Goal: Navigation & Orientation: Find specific page/section

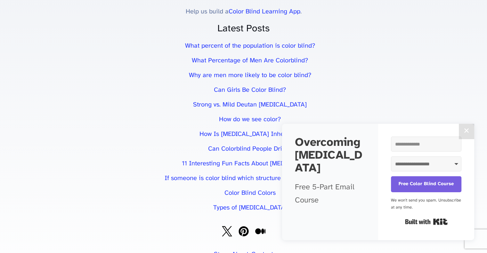
scroll to position [1328, 0]
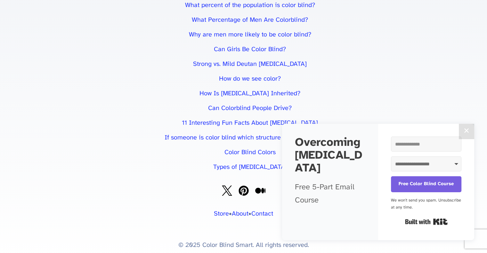
click at [464, 135] on button "✕" at bounding box center [466, 131] width 15 height 15
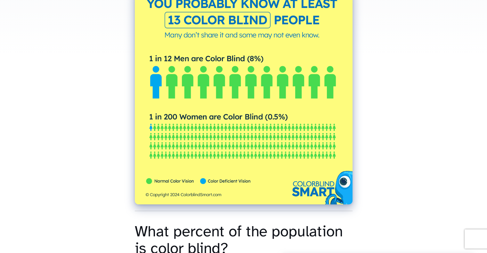
scroll to position [0, 0]
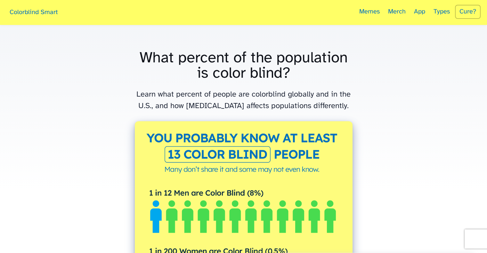
click at [30, 9] on link "Colorblind Smart" at bounding box center [33, 13] width 54 height 21
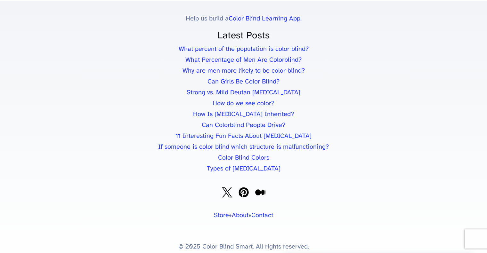
scroll to position [3369, 0]
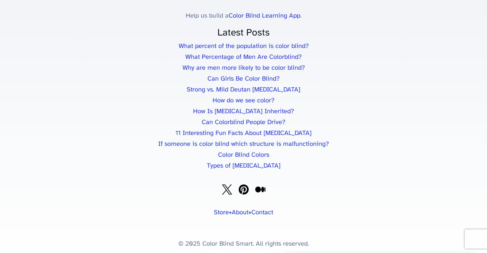
click at [236, 209] on link "About" at bounding box center [240, 212] width 17 height 7
